Goal: Information Seeking & Learning: Learn about a topic

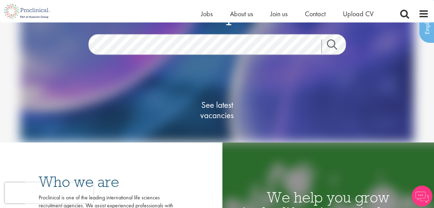
scroll to position [69, 0]
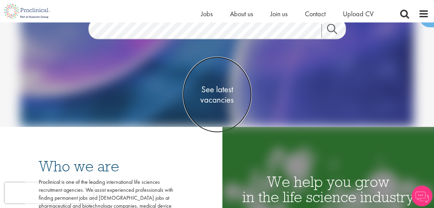
click at [227, 95] on span "See latest vacancies" at bounding box center [216, 94] width 69 height 21
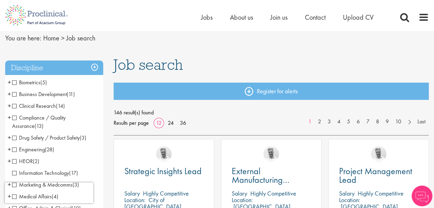
scroll to position [34, 0]
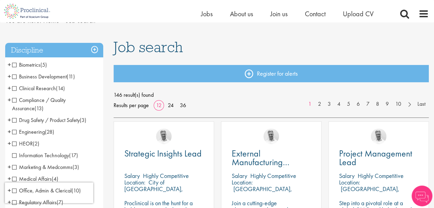
click at [13, 100] on span "Compliance / Quality Assurance" at bounding box center [38, 104] width 53 height 16
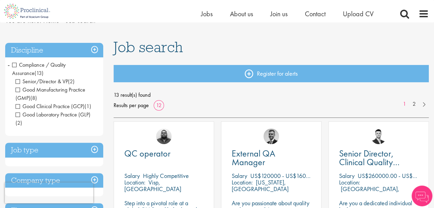
scroll to position [69, 0]
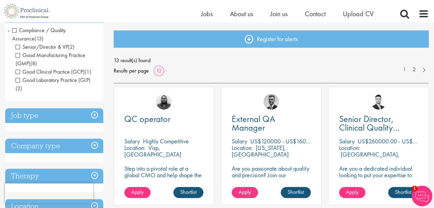
click at [19, 80] on span "Good Laboratory Practice (GLP)" at bounding box center [53, 79] width 75 height 7
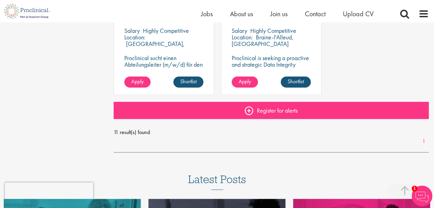
scroll to position [586, 0]
